Goal: Obtain resource: Download file/media

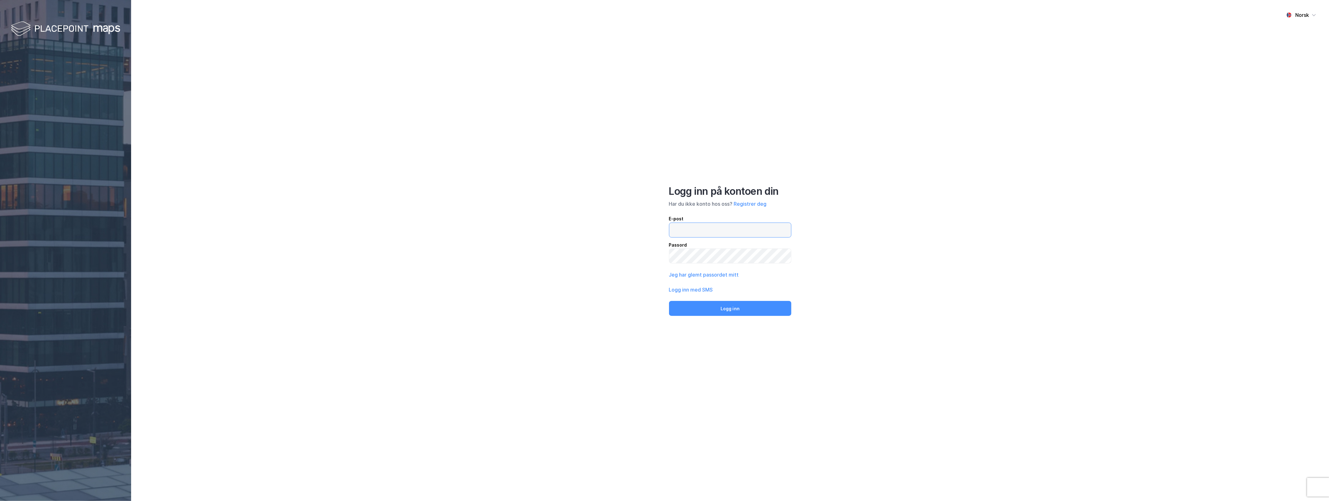
click at [696, 234] on input "email" at bounding box center [730, 230] width 122 height 14
type input "d"
click at [732, 226] on input "[EMAIL_ADDRESS][DOMAIN_NAME]" at bounding box center [730, 230] width 122 height 14
type input "[EMAIL_ADDRESS][DOMAIN_NAME]"
click at [669, 301] on button "Logg inn" at bounding box center [730, 308] width 122 height 15
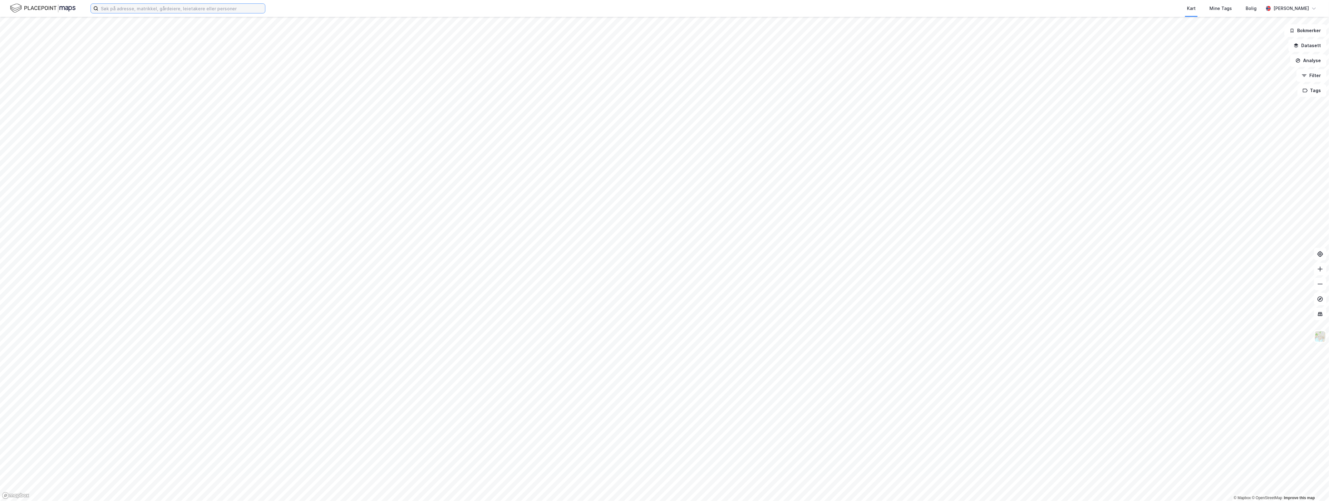
click at [203, 11] on input at bounding box center [181, 8] width 167 height 9
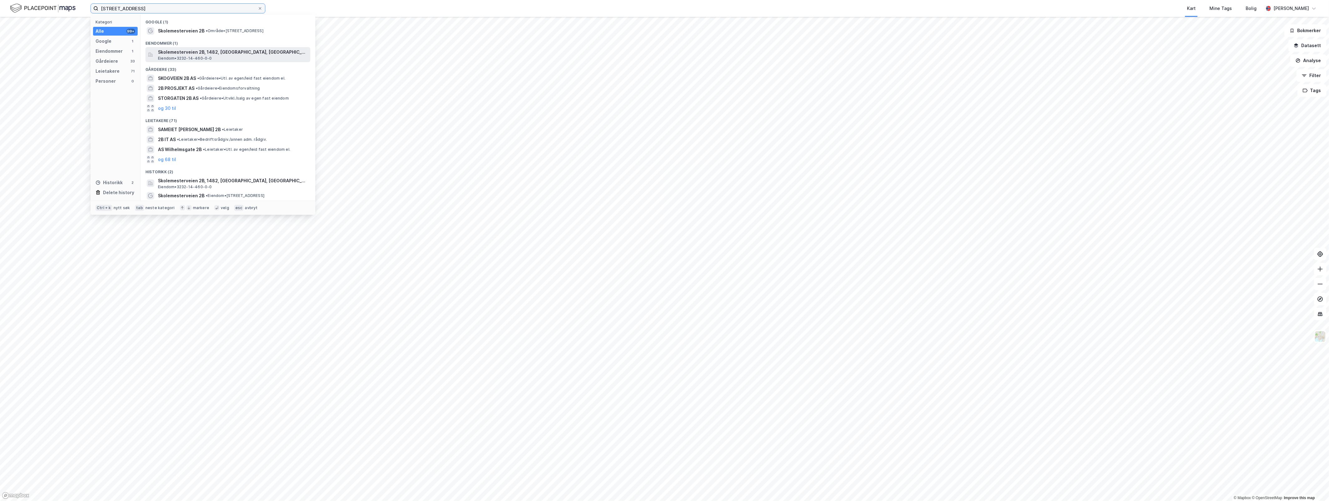
type input "[STREET_ADDRESS]"
click at [199, 53] on span "Skolemesterveien 2B, 1482, [GEOGRAPHIC_DATA], [GEOGRAPHIC_DATA]" at bounding box center [233, 51] width 150 height 7
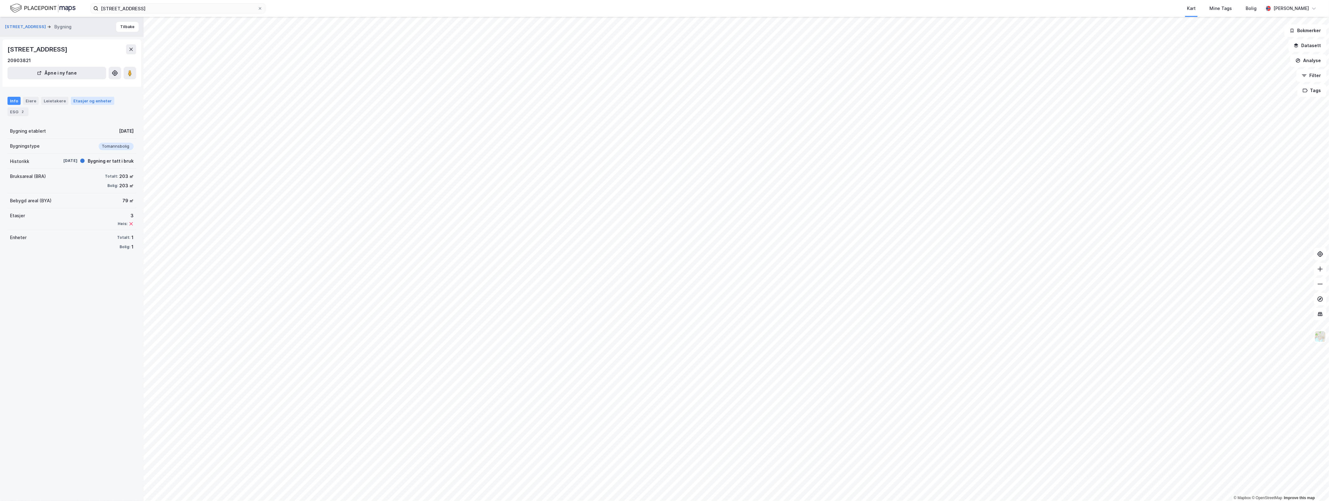
click at [82, 101] on div "Etasjer og enheter" at bounding box center [92, 101] width 38 height 6
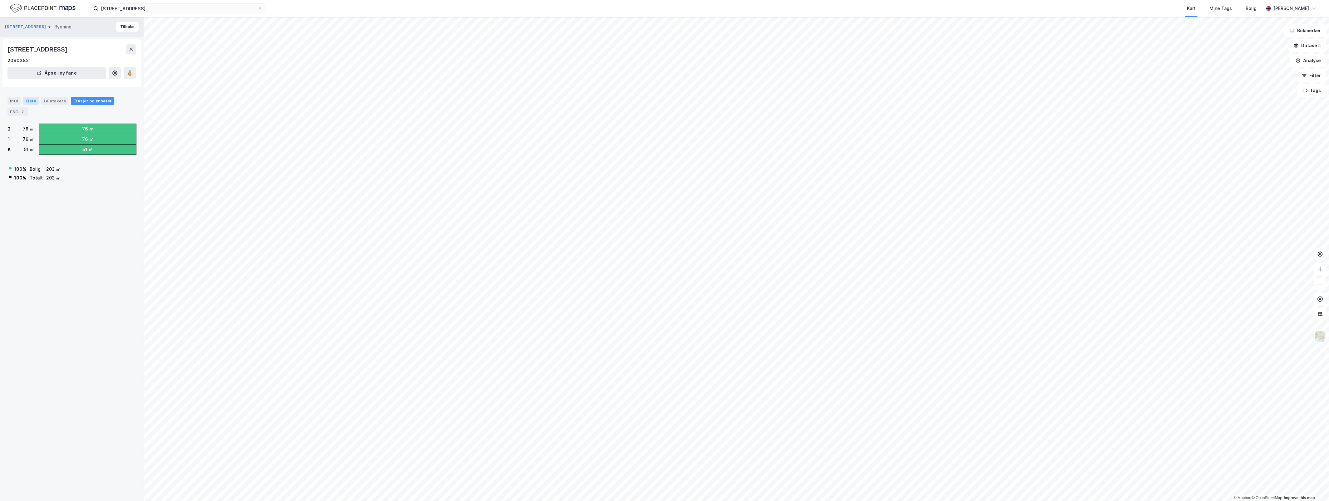
click at [29, 100] on div "Eiere" at bounding box center [31, 101] width 16 height 8
click at [54, 100] on div "Leietakere" at bounding box center [54, 101] width 27 height 8
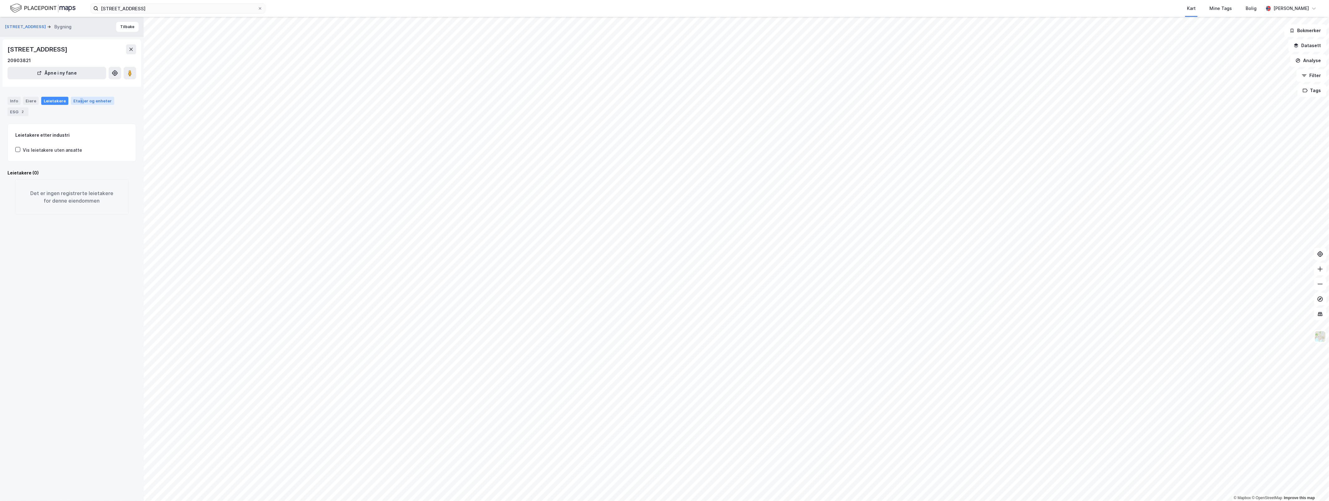
click at [78, 101] on div "Etasjer og enheter" at bounding box center [92, 101] width 38 height 6
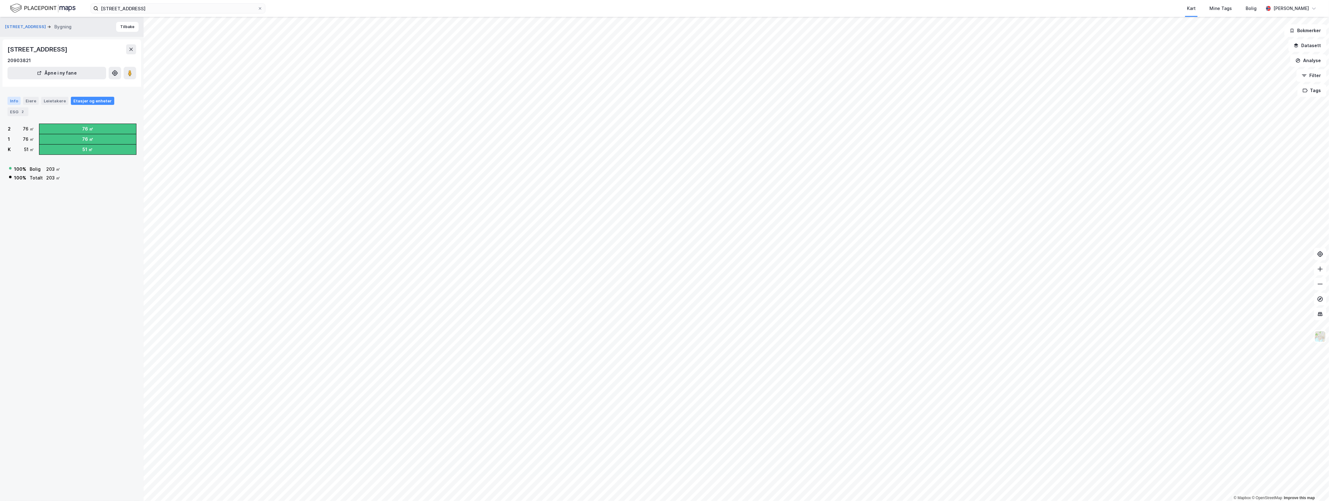
click at [16, 100] on div "Info" at bounding box center [13, 101] width 13 height 8
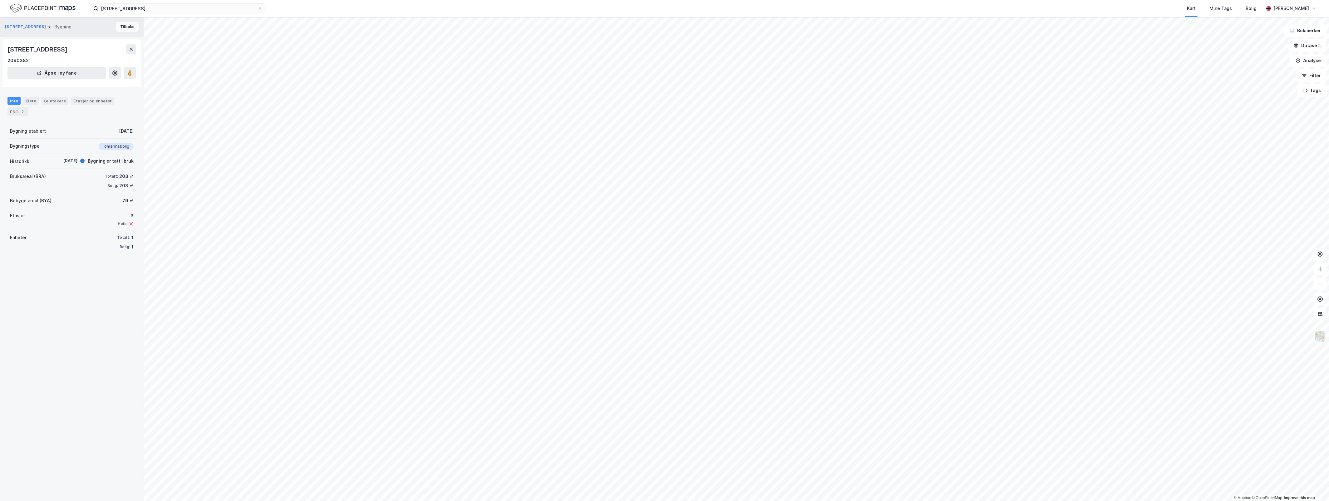
click at [123, 29] on button "Tilbake" at bounding box center [127, 27] width 22 height 10
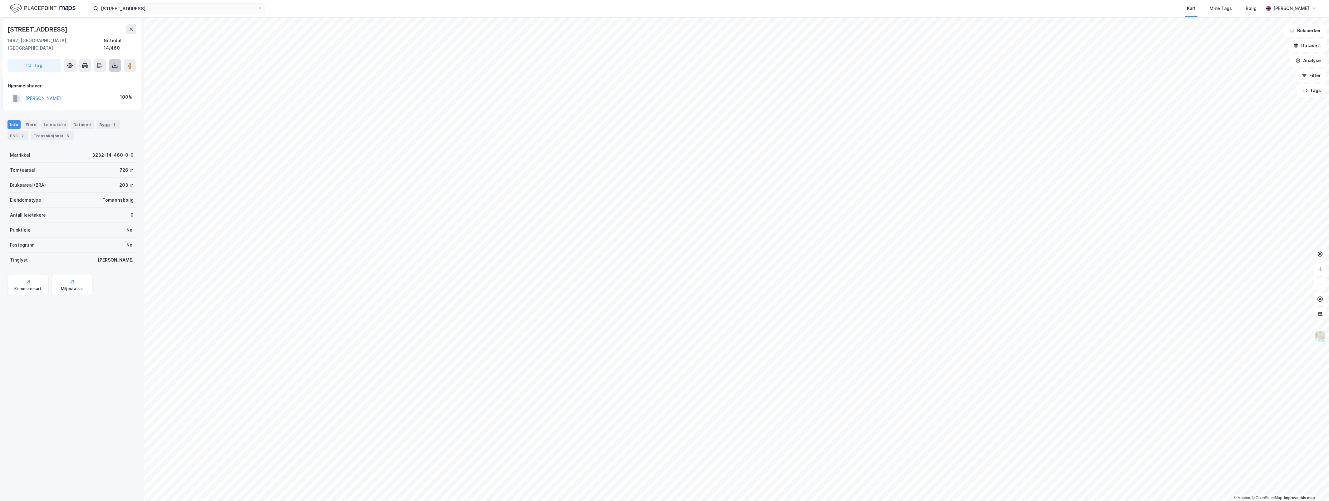
click at [118, 59] on button at bounding box center [115, 65] width 12 height 12
click at [112, 73] on div "Last ned grunnbok" at bounding box center [88, 78] width 66 height 10
click at [101, 86] on div "Last ned matrikkelrapport" at bounding box center [92, 88] width 52 height 5
